Goal: Task Accomplishment & Management: Use online tool/utility

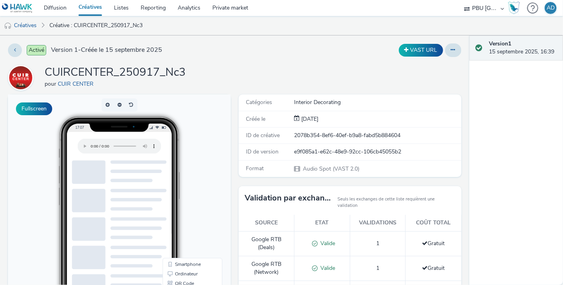
scroll to position [34, 0]
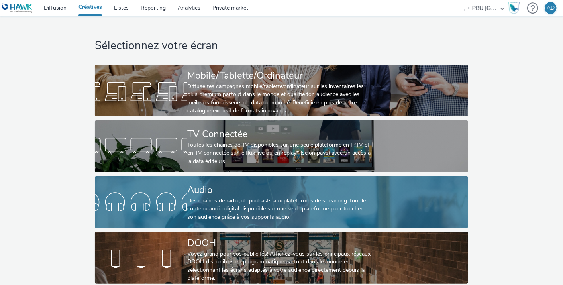
click at [157, 218] on link "Audio Des chaînes de radio, de podcasts aux plateformes de streaming: tout le c…" at bounding box center [281, 202] width 373 height 52
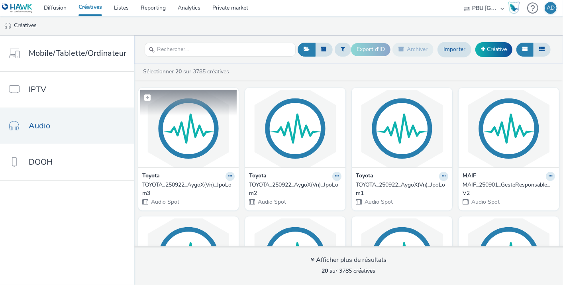
click at [194, 147] on img at bounding box center [188, 129] width 96 height 78
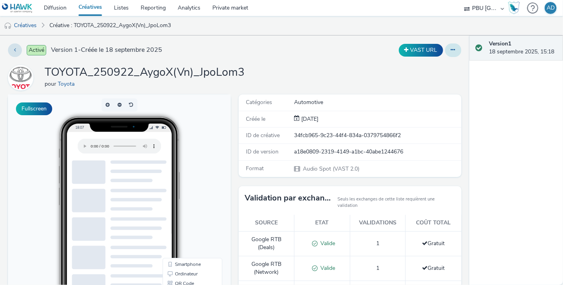
click at [451, 49] on icon at bounding box center [453, 50] width 4 height 6
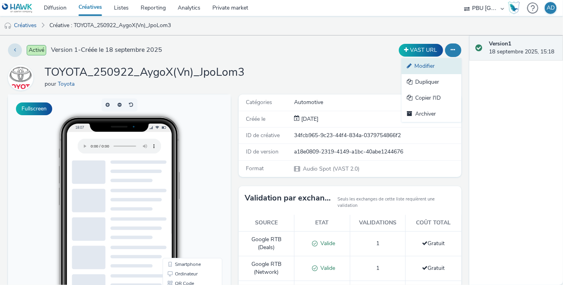
click at [412, 68] on link "Modifier" at bounding box center [432, 66] width 60 height 16
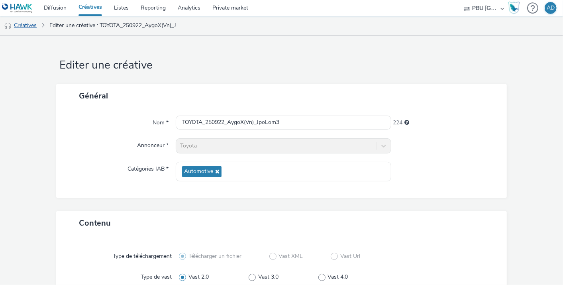
click at [28, 22] on link "Créatives" at bounding box center [20, 25] width 41 height 19
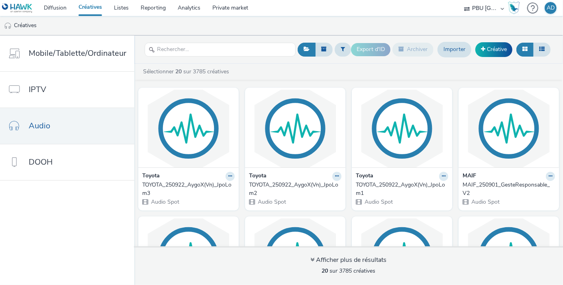
click at [280, 169] on div "Toyota TOYOTA_250922_AygoX(Vn)_JpoLom2 Audio Spot" at bounding box center [295, 188] width 100 height 43
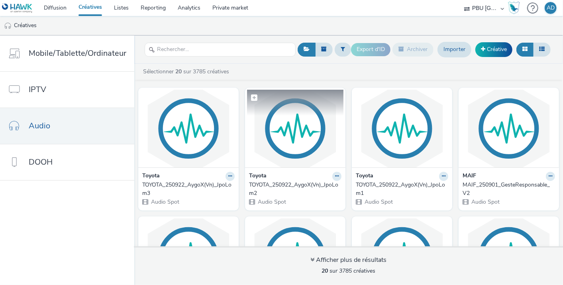
click at [298, 132] on img at bounding box center [295, 129] width 96 height 78
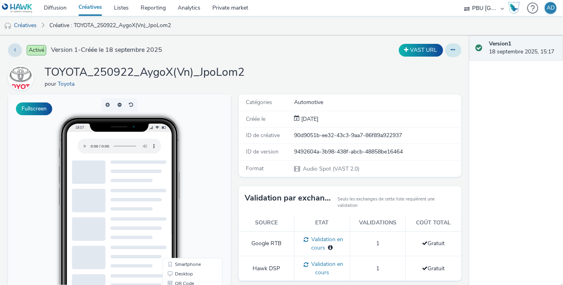
click at [445, 53] on button at bounding box center [453, 50] width 16 height 14
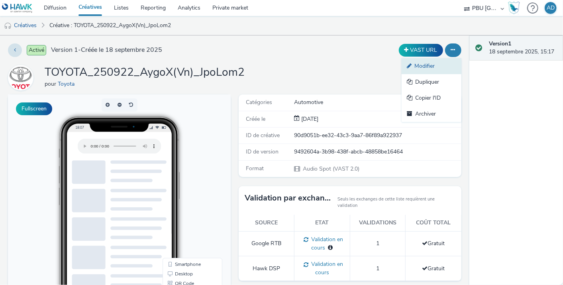
click at [421, 68] on link "Modifier" at bounding box center [432, 66] width 60 height 16
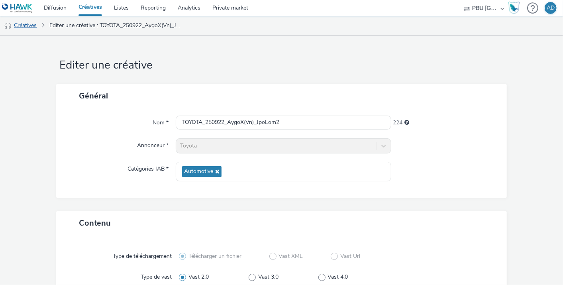
click at [29, 22] on link "Créatives" at bounding box center [20, 25] width 41 height 19
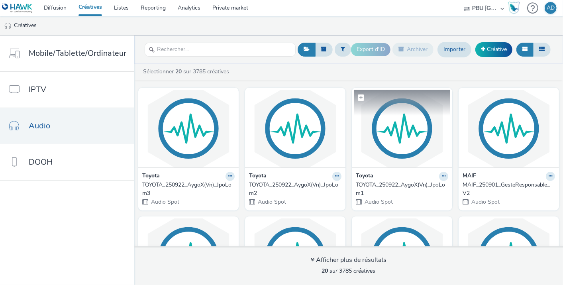
click at [385, 143] on img at bounding box center [402, 129] width 96 height 78
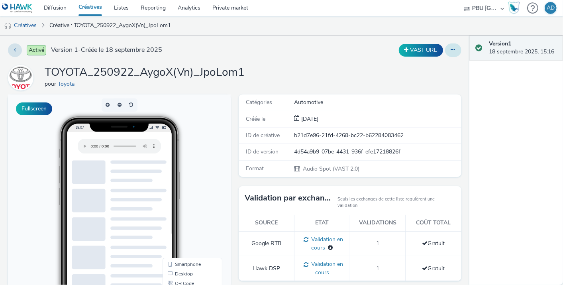
click at [449, 53] on button at bounding box center [453, 50] width 16 height 14
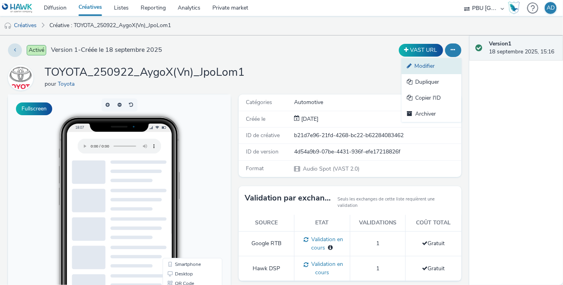
click at [414, 65] on link "Modifier" at bounding box center [432, 66] width 60 height 16
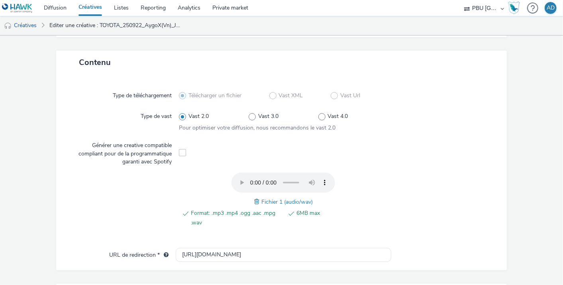
scroll to position [160, 0]
